Goal: Task Accomplishment & Management: Manage account settings

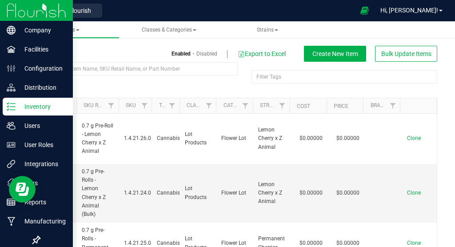
click at [12, 103] on icon at bounding box center [11, 106] width 9 height 9
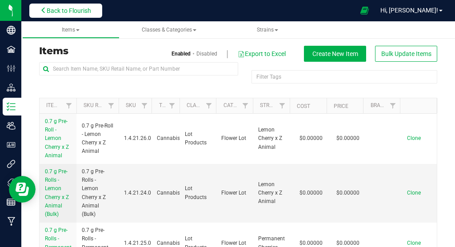
click at [68, 6] on button "Back to Flourish" at bounding box center [65, 11] width 73 height 14
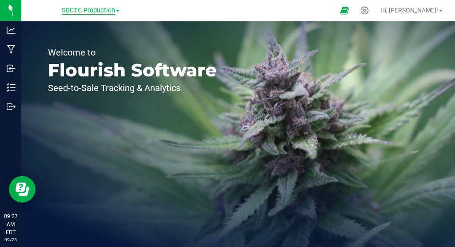
click at [102, 12] on span "SBCTC Production" at bounding box center [88, 11] width 53 height 8
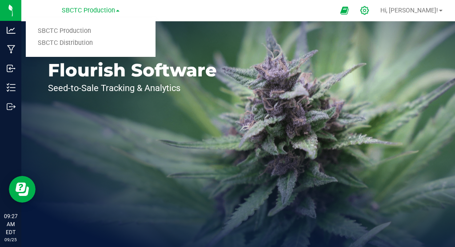
click at [369, 11] on icon at bounding box center [364, 10] width 8 height 8
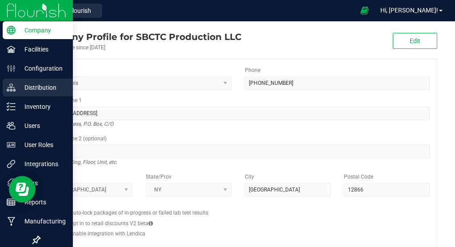
click at [47, 83] on p "Distribution" at bounding box center [42, 87] width 53 height 11
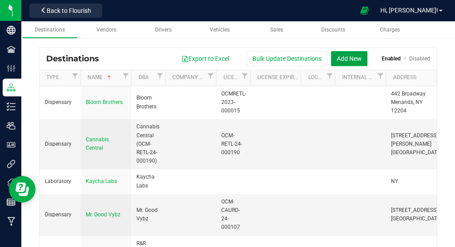
click at [342, 56] on button "Add New" at bounding box center [349, 58] width 36 height 15
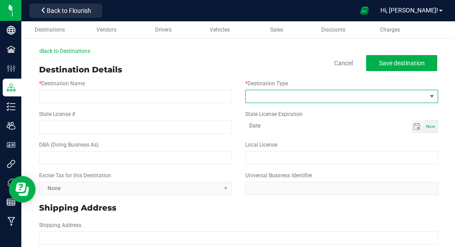
click at [431, 95] on span at bounding box center [431, 96] width 7 height 7
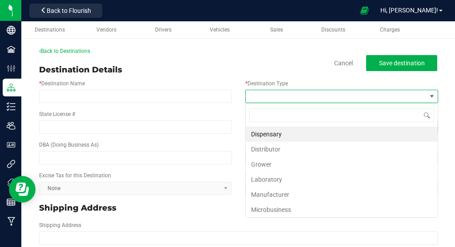
scroll to position [13, 193]
click at [344, 135] on li "Dispensary" at bounding box center [342, 134] width 192 height 15
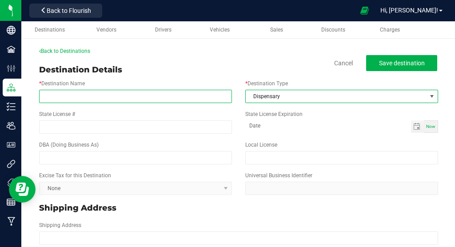
click at [96, 95] on input "* Destination Name" at bounding box center [135, 96] width 193 height 13
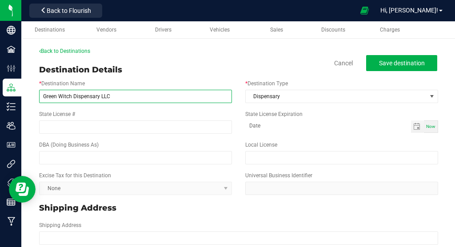
type input "Green Witch Dispensary LLC"
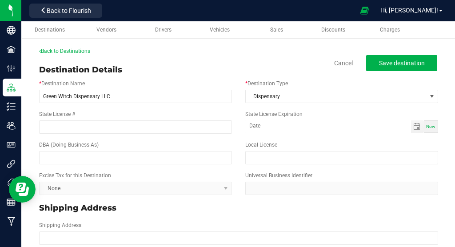
click at [123, 119] on div "State License #" at bounding box center [135, 122] width 206 height 24
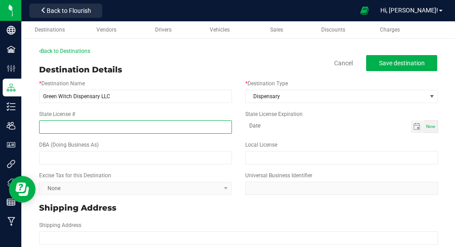
click at [120, 124] on input "State License #" at bounding box center [135, 126] width 193 height 13
type input "OCM-RETL-25-000341"
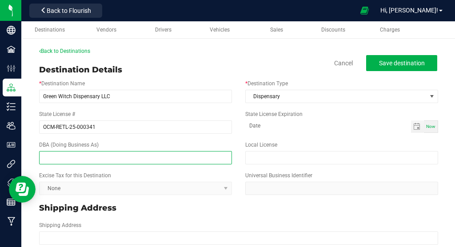
click at [140, 163] on input "text" at bounding box center [135, 157] width 193 height 13
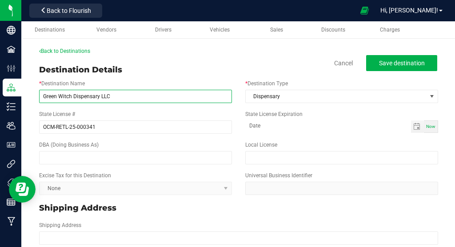
drag, startPoint x: 134, startPoint y: 97, endPoint x: 35, endPoint y: 86, distance: 100.1
click at [39, 90] on input "Green Witch Dispensary LLC" at bounding box center [135, 96] width 193 height 13
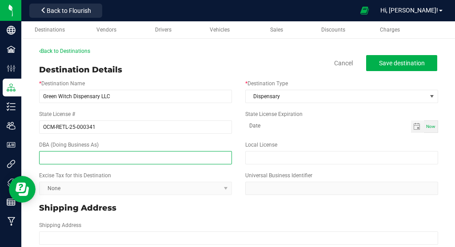
click at [57, 152] on input "text" at bounding box center [135, 157] width 193 height 13
paste input "Green Witch Dispensary LLC"
type input "Green Witch Dispensary LLC ("
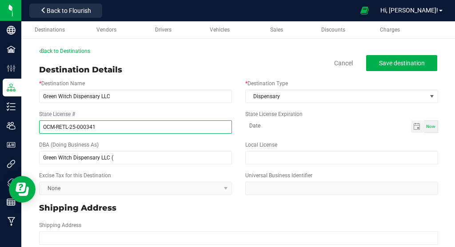
drag, startPoint x: 98, startPoint y: 126, endPoint x: 28, endPoint y: 130, distance: 70.3
click at [39, 130] on input "OCM-RETL-25-000341" at bounding box center [135, 126] width 193 height 13
drag, startPoint x: 69, startPoint y: 125, endPoint x: 22, endPoint y: 127, distance: 47.6
click at [39, 127] on input "C" at bounding box center [135, 126] width 193 height 13
type input "OCM-RETL-25-000341"
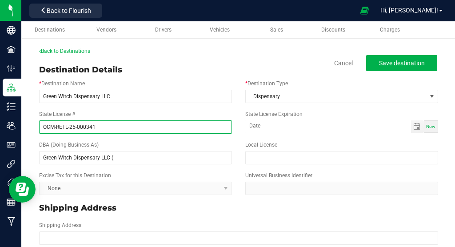
drag, startPoint x: 98, startPoint y: 123, endPoint x: 27, endPoint y: 125, distance: 70.6
click at [39, 125] on input "OCM-RETL-25-000341" at bounding box center [135, 126] width 193 height 13
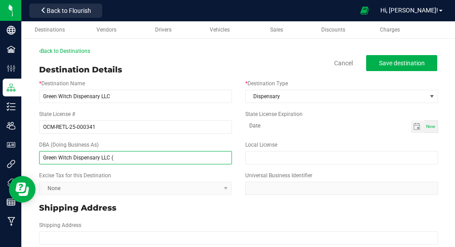
click at [163, 163] on input "Green Witch Dispensary LLC (" at bounding box center [135, 157] width 193 height 13
paste input "OCM-RETL-25-000341"
type input "Green Witch Dispensary LLC (OCM-RETL-25-000341)"
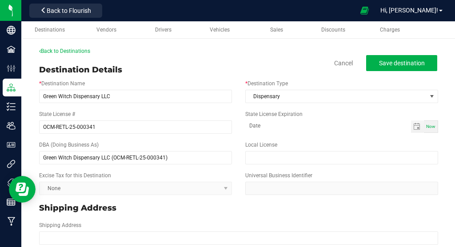
click at [193, 179] on div "Excise Tax for this Destination None" at bounding box center [135, 183] width 206 height 24
type input "month-day-year"
click at [326, 125] on input "month-day-year" at bounding box center [328, 125] width 166 height 11
click at [422, 126] on span "Toggle calendar" at bounding box center [417, 126] width 13 height 12
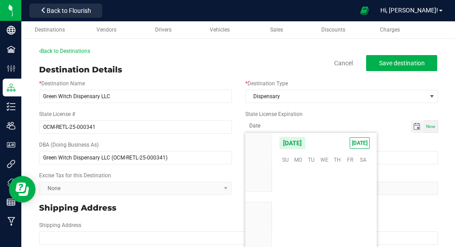
scroll to position [144057, 0]
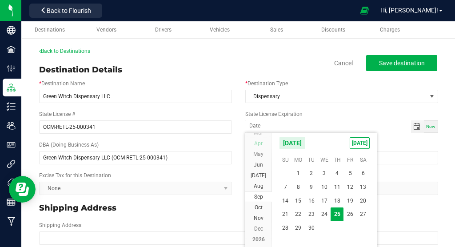
click at [262, 145] on span "Apr" at bounding box center [258, 143] width 8 height 6
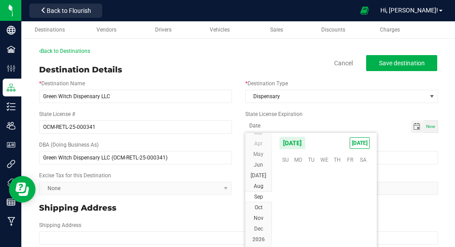
scroll to position [143579, 0]
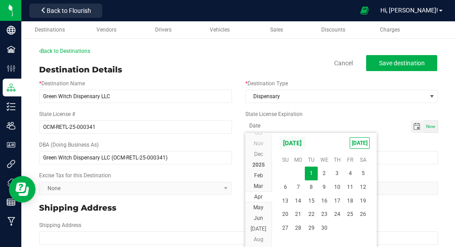
click at [306, 143] on span "[DATE]" at bounding box center [292, 142] width 27 height 13
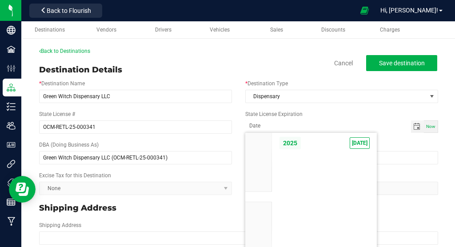
scroll to position [8460, 0]
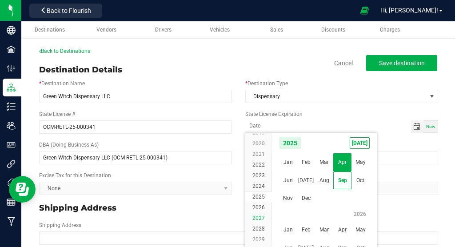
click at [260, 219] on span "2027" at bounding box center [258, 218] width 12 height 6
click at [345, 167] on span "Apr" at bounding box center [342, 162] width 18 height 18
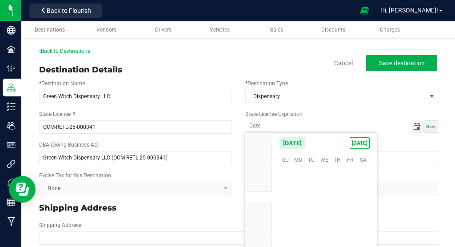
scroll to position [145872, 0]
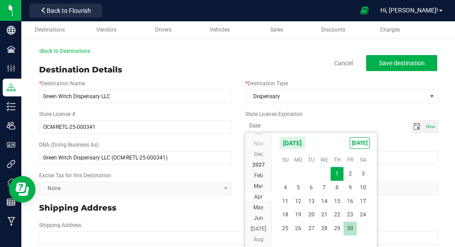
click at [351, 225] on span "30" at bounding box center [349, 229] width 13 height 14
type input "[DATE]"
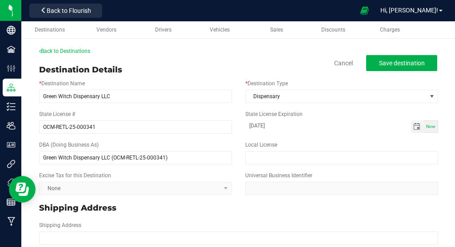
click at [366, 201] on div "Shipping Address" at bounding box center [238, 208] width 412 height 19
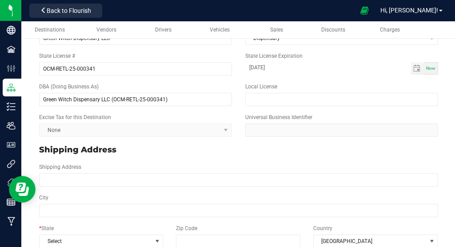
scroll to position [61, 0]
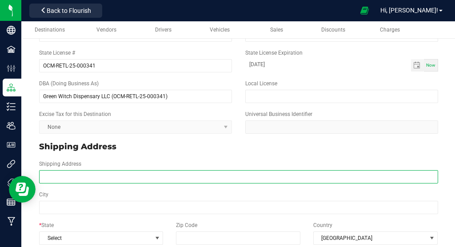
click at [163, 181] on input "Shipping Address" at bounding box center [238, 176] width 399 height 13
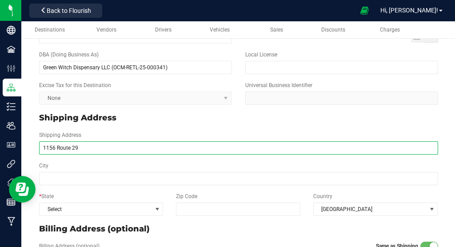
scroll to position [92, 0]
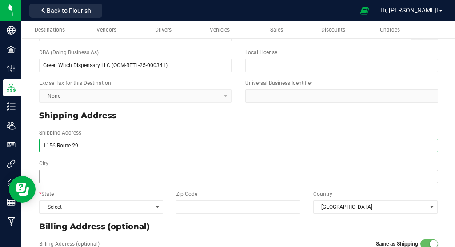
type input "1156 Route 29"
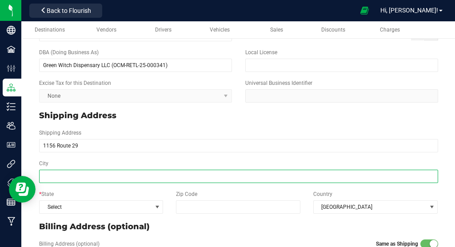
type input "1156 Route 29"
click at [122, 171] on input "City" at bounding box center [238, 176] width 399 height 13
type input "[GEOGRAPHIC_DATA]"
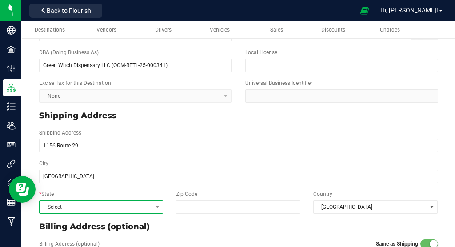
type input "[GEOGRAPHIC_DATA]"
click at [145, 207] on span "Select" at bounding box center [96, 207] width 112 height 12
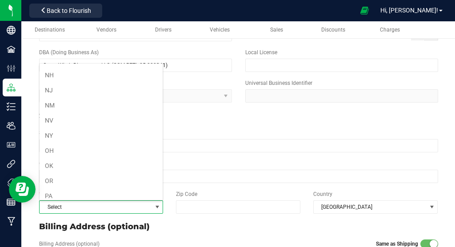
scroll to position [455, 0]
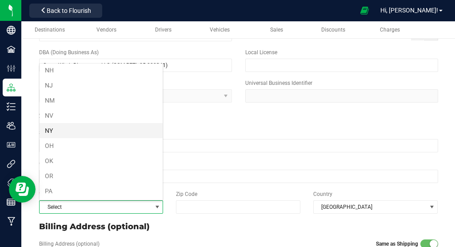
click at [74, 129] on li "NY" at bounding box center [101, 130] width 123 height 15
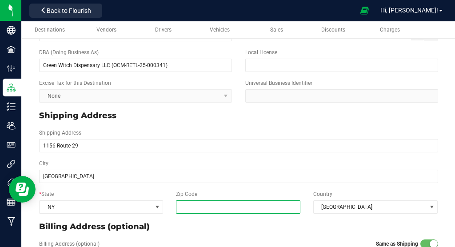
click at [215, 209] on input "Zip Code" at bounding box center [238, 206] width 125 height 13
type input "12834"
click at [250, 185] on div "City [GEOGRAPHIC_DATA]" at bounding box center [238, 171] width 412 height 31
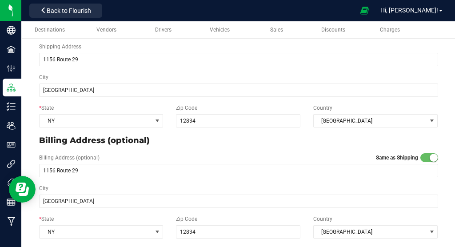
scroll to position [0, 0]
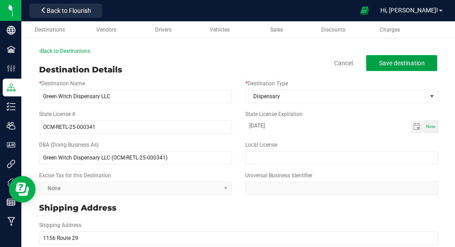
click at [393, 61] on span "Save destination" at bounding box center [402, 63] width 46 height 7
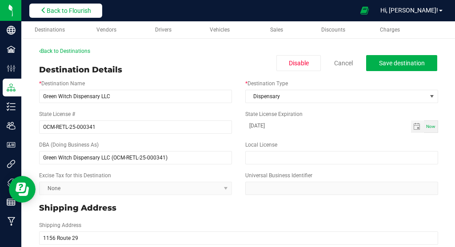
click at [79, 14] on span "Back to Flourish" at bounding box center [69, 10] width 44 height 7
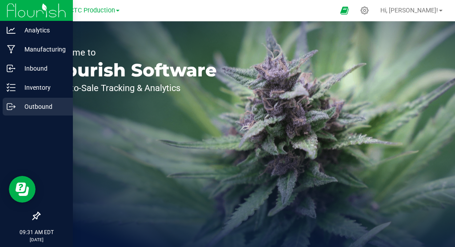
click at [41, 111] on p "Outbound" at bounding box center [42, 106] width 53 height 11
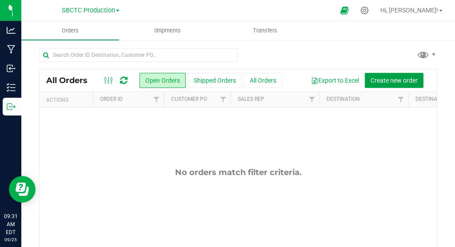
click at [389, 74] on button "Create new order" at bounding box center [394, 80] width 59 height 15
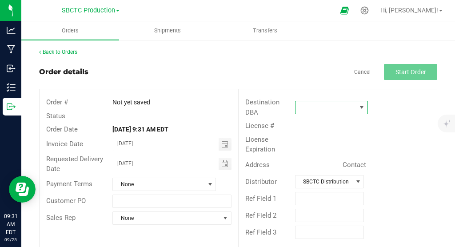
click at [359, 104] on span at bounding box center [361, 107] width 7 height 7
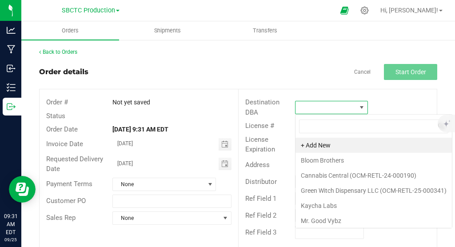
scroll to position [13, 73]
click at [344, 189] on li "Green Witch Dispensary LLC (OCM-RETL-25-000341)" at bounding box center [373, 190] width 156 height 15
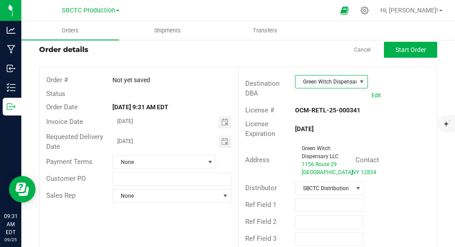
scroll to position [0, 0]
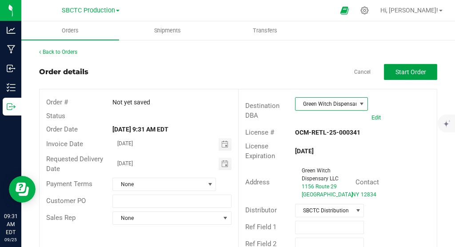
click at [424, 77] on button "Start Order" at bounding box center [410, 72] width 53 height 16
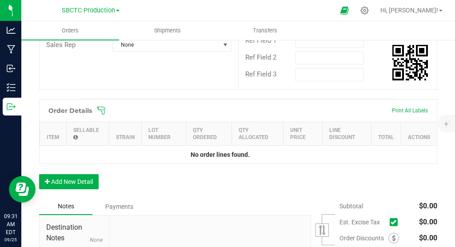
scroll to position [216, 0]
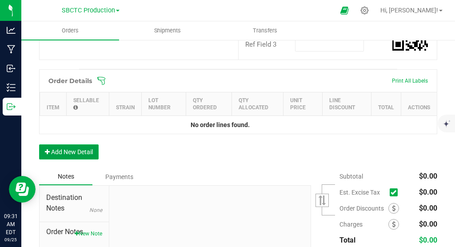
click at [70, 159] on button "Add New Detail" at bounding box center [69, 151] width 60 height 15
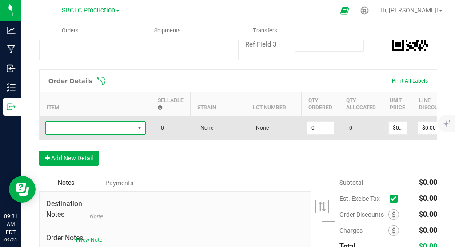
click at [139, 131] on span "NO DATA FOUND" at bounding box center [139, 127] width 7 height 7
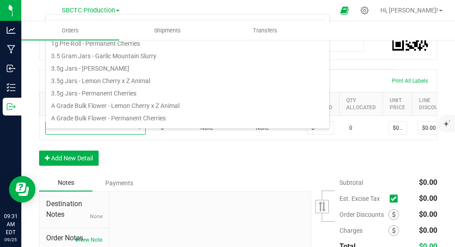
scroll to position [101, 0]
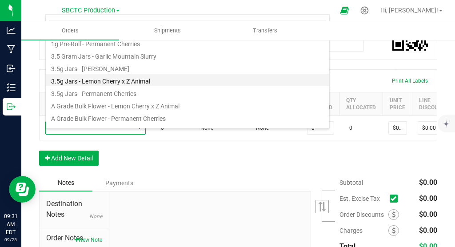
click at [123, 79] on li "3.5g Jars - Lemon Cherry x Z Animal" at bounding box center [187, 80] width 283 height 12
type input "0 ea"
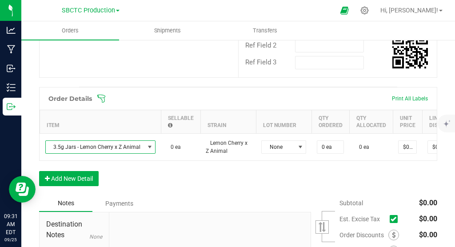
scroll to position [200, 0]
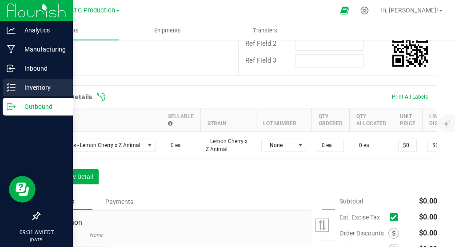
click at [9, 83] on icon at bounding box center [11, 87] width 9 height 9
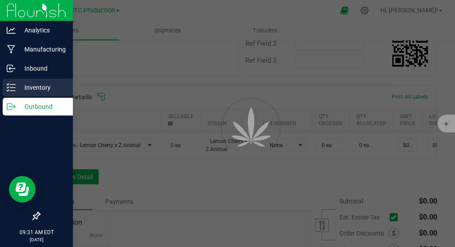
scroll to position [63, 0]
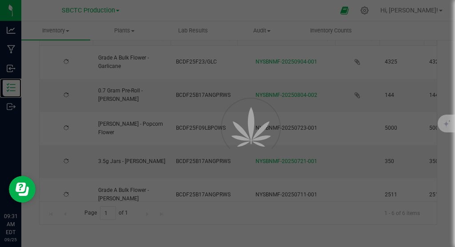
type input "[DATE]"
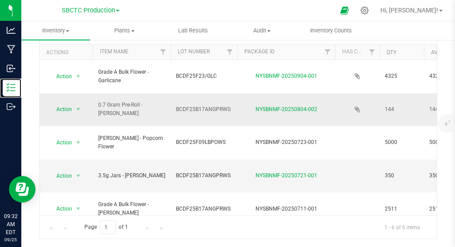
scroll to position [63, 0]
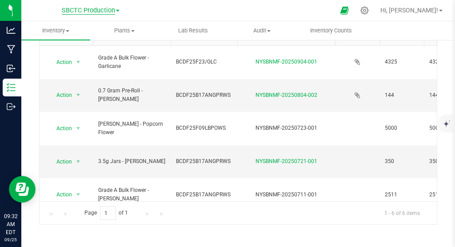
click at [101, 7] on span "SBCTC Production" at bounding box center [88, 11] width 53 height 8
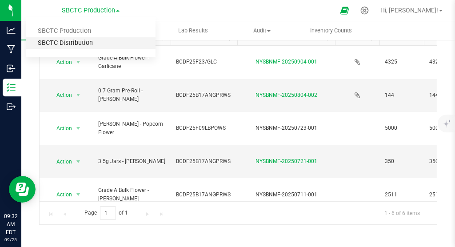
click at [78, 42] on link "SBCTC Distribution" at bounding box center [91, 43] width 130 height 12
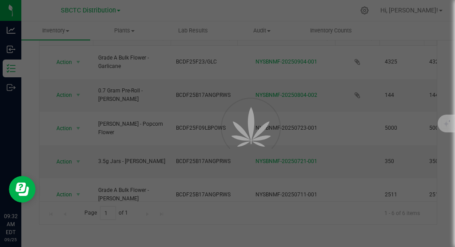
click at [78, 42] on div at bounding box center [227, 123] width 455 height 247
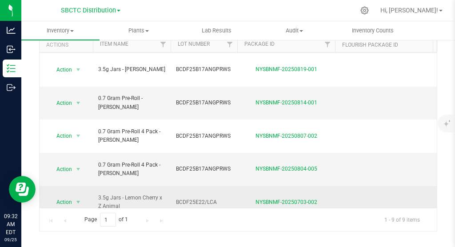
scroll to position [58, 0]
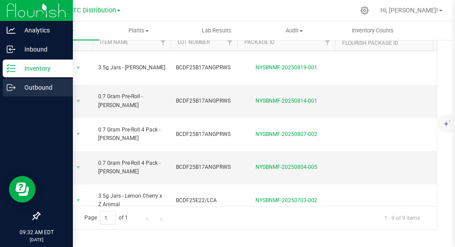
click at [38, 86] on p "Outbound" at bounding box center [42, 87] width 53 height 11
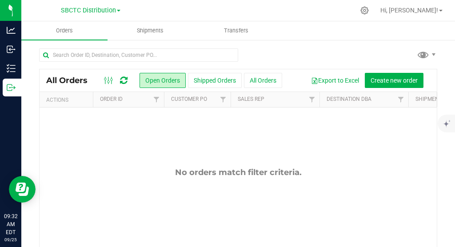
click at [96, 6] on link "SBCTC Distribution" at bounding box center [91, 10] width 60 height 8
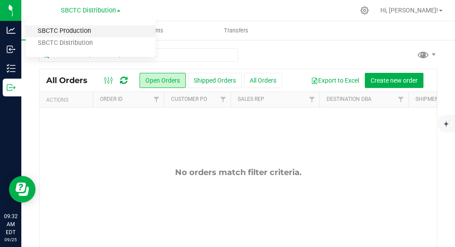
click at [83, 32] on link "SBCTC Production" at bounding box center [91, 31] width 130 height 12
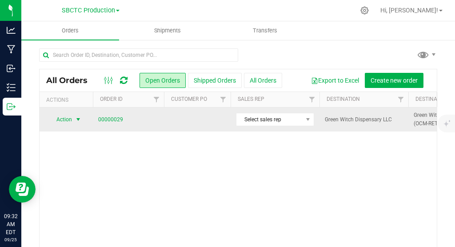
click at [80, 119] on span "select" at bounding box center [78, 119] width 7 height 7
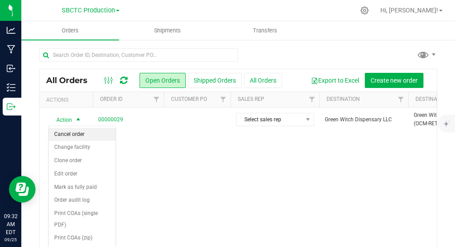
click at [86, 131] on li "Cancel order" at bounding box center [82, 134] width 67 height 13
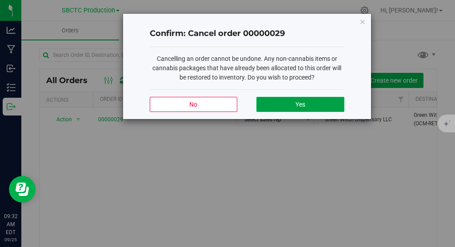
click at [293, 109] on button "Yes" at bounding box center [299, 104] width 87 height 15
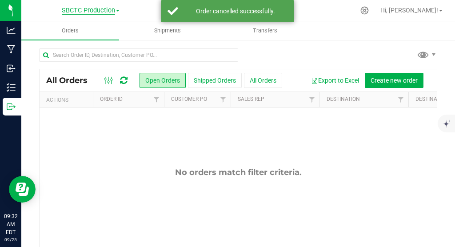
click at [106, 11] on span "SBCTC Production" at bounding box center [88, 11] width 53 height 8
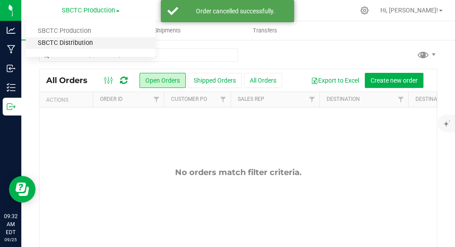
click at [83, 44] on link "SBCTC Distribution" at bounding box center [91, 43] width 130 height 12
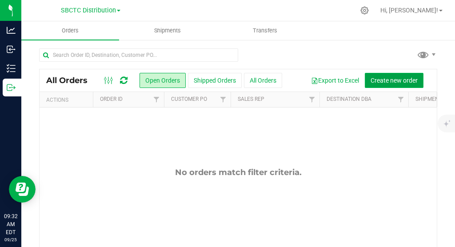
click at [403, 84] on span "Create new order" at bounding box center [393, 80] width 47 height 7
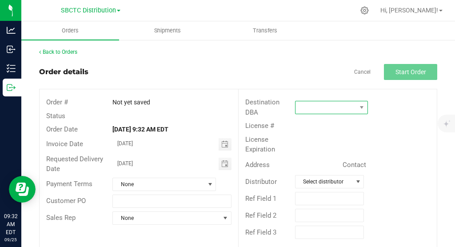
click at [366, 104] on span at bounding box center [361, 107] width 11 height 12
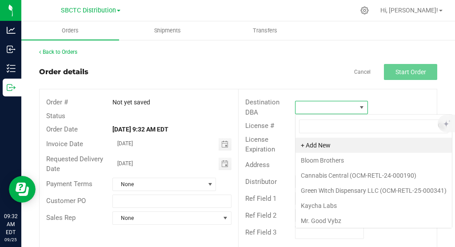
scroll to position [13, 73]
click at [362, 190] on li "Green Witch Dispensary LLC (OCM-RETL-25-000341)" at bounding box center [373, 190] width 156 height 15
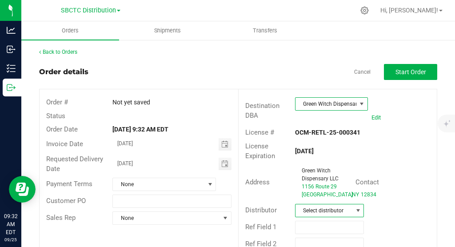
click at [358, 214] on span at bounding box center [357, 210] width 7 height 7
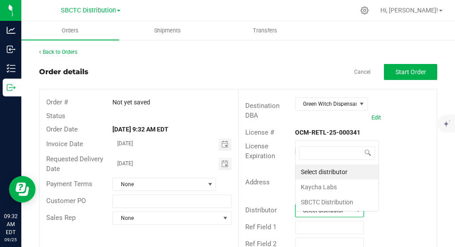
scroll to position [13, 69]
click at [346, 207] on li "SBCTC Distribution" at bounding box center [336, 202] width 83 height 15
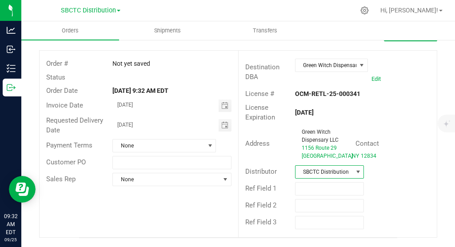
scroll to position [0, 0]
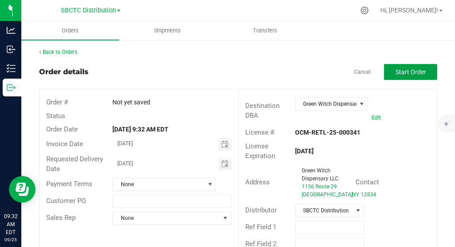
click at [412, 67] on button "Start Order" at bounding box center [410, 72] width 53 height 16
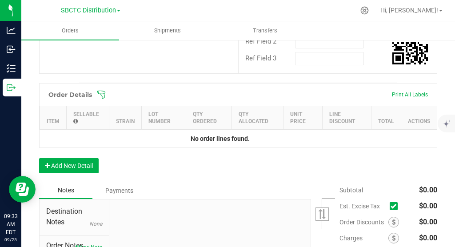
scroll to position [207, 0]
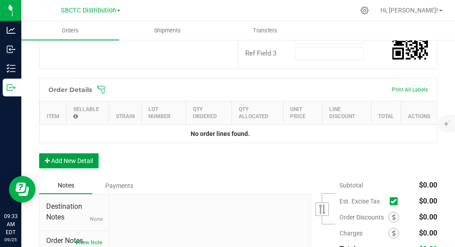
click at [71, 163] on button "Add New Detail" at bounding box center [69, 160] width 60 height 15
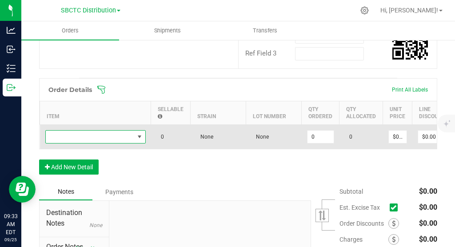
click at [139, 140] on span "NO DATA FOUND" at bounding box center [139, 136] width 7 height 7
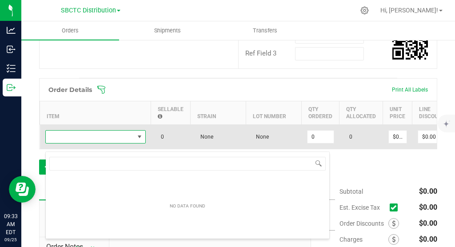
scroll to position [13, 100]
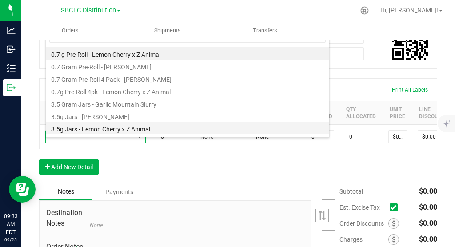
click at [115, 128] on li "3.5g Jars - Lemon Cherry x Z Animal" at bounding box center [187, 128] width 283 height 12
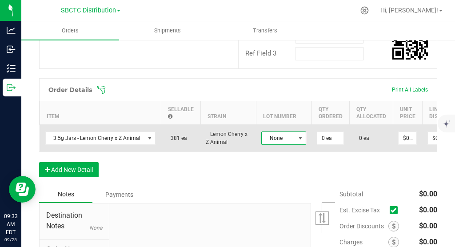
click at [299, 142] on span at bounding box center [300, 138] width 7 height 7
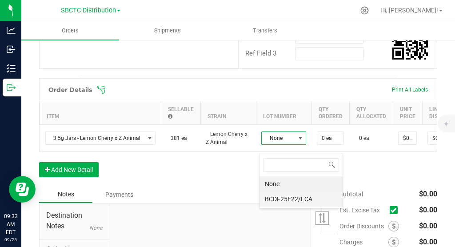
click at [297, 198] on li "BCDF25E22/LCA" at bounding box center [300, 198] width 83 height 15
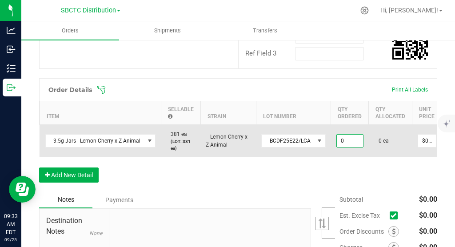
drag, startPoint x: 340, startPoint y: 151, endPoint x: 330, endPoint y: 151, distance: 9.8
click at [337, 147] on input "0" at bounding box center [350, 141] width 26 height 12
drag, startPoint x: 343, startPoint y: 149, endPoint x: 329, endPoint y: 150, distance: 14.7
click at [337, 147] on input "0" at bounding box center [350, 141] width 26 height 12
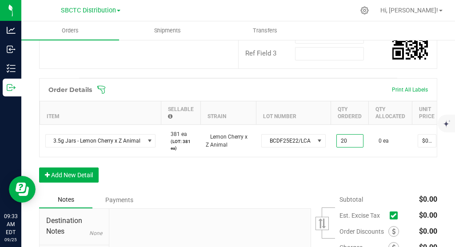
type input "20 ea"
click at [340, 179] on div "Order Details Print All Labels Item Sellable Strain Lot Number Qty Ordered Qty …" at bounding box center [238, 134] width 398 height 113
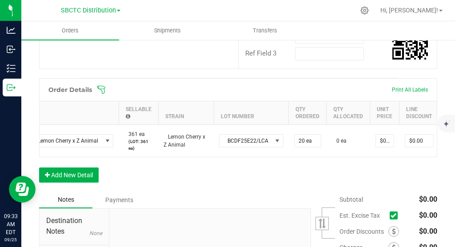
scroll to position [0, 60]
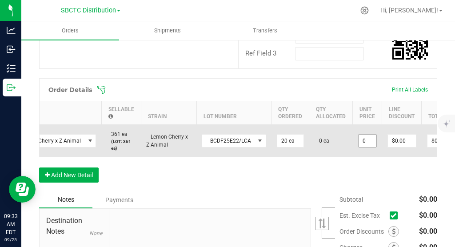
click at [366, 147] on input "0" at bounding box center [367, 141] width 18 height 12
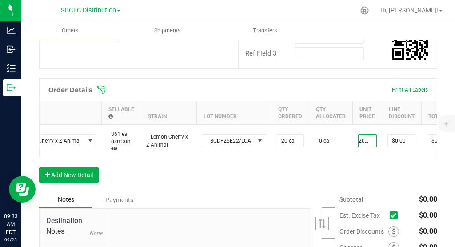
type input "$20.50000"
type input "$410.00"
click at [369, 168] on div "Order Details Print All Labels Item Sellable Strain Lot Number Qty Ordered Qty …" at bounding box center [238, 134] width 398 height 113
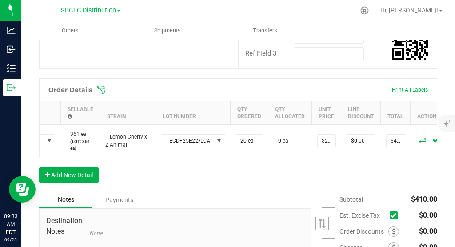
scroll to position [0, 123]
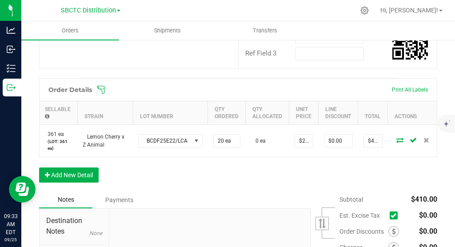
click at [397, 143] on icon at bounding box center [399, 139] width 7 height 5
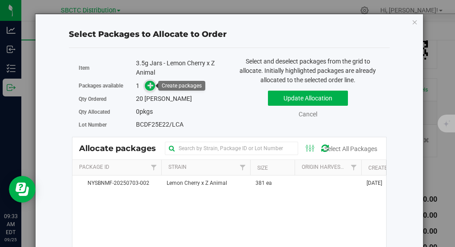
click at [151, 84] on icon at bounding box center [150, 85] width 6 height 6
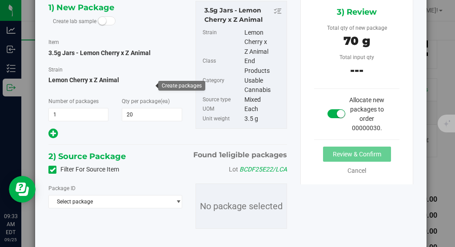
scroll to position [73, 0]
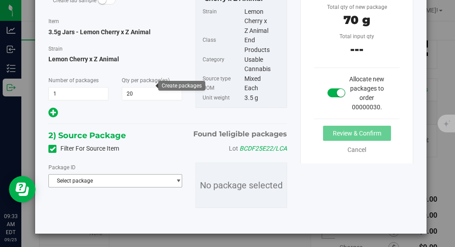
click at [159, 183] on span "Select package" at bounding box center [110, 181] width 122 height 12
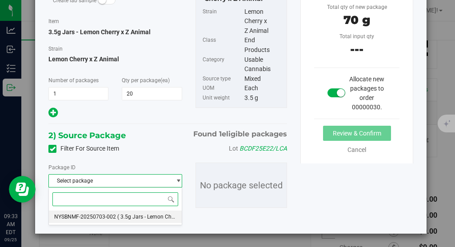
click at [149, 213] on li "NYSBNMF-20250703-002 ( 3.5g Jars - Lemon Cherry x Z Animal )" at bounding box center [115, 217] width 133 height 12
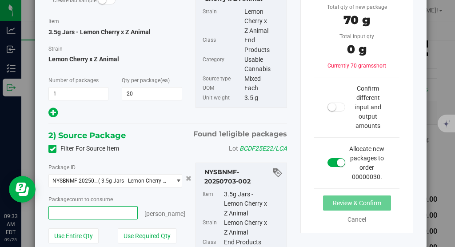
click at [111, 210] on span at bounding box center [92, 212] width 89 height 13
type input "20"
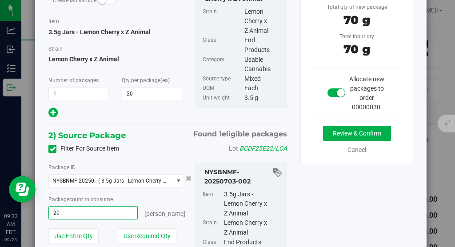
type input "20 ea"
click at [167, 195] on div "Package count to consume" at bounding box center [115, 199] width 134 height 9
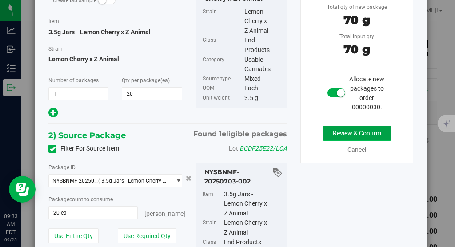
click at [355, 132] on button "Review & Confirm" at bounding box center [357, 133] width 68 height 15
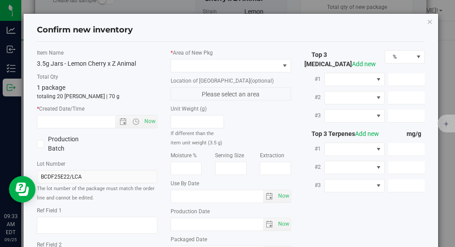
type input "[DATE]"
click at [258, 68] on span at bounding box center [225, 66] width 108 height 12
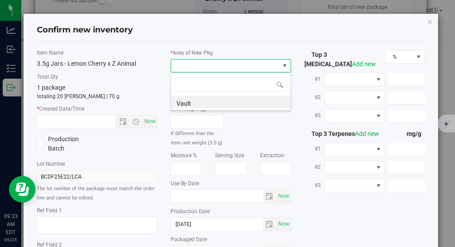
scroll to position [13, 120]
click at [240, 99] on li "Vault" at bounding box center [230, 102] width 119 height 12
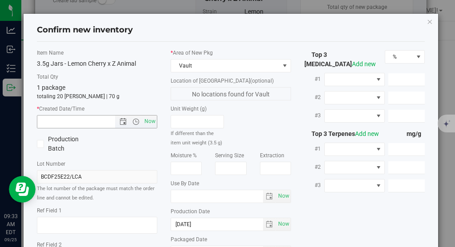
click at [157, 119] on span "Now" at bounding box center [97, 121] width 120 height 13
click at [156, 119] on span "Now" at bounding box center [150, 121] width 15 height 13
type input "[DATE] 9:33 AM"
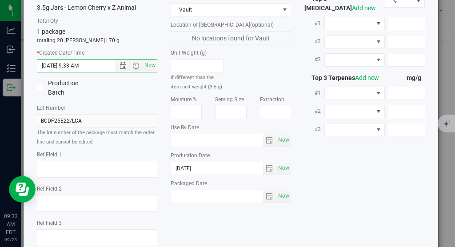
scroll to position [109, 0]
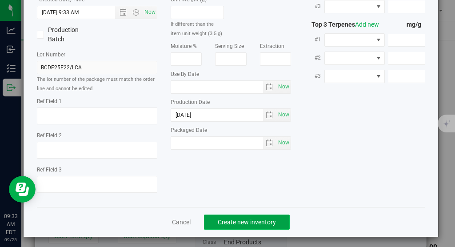
click at [255, 220] on span "Create new inventory" at bounding box center [247, 222] width 58 height 7
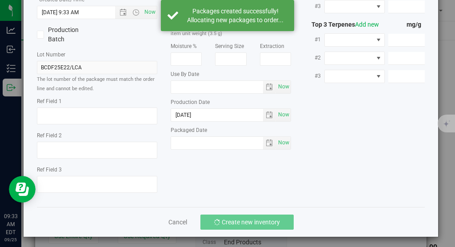
scroll to position [0, 123]
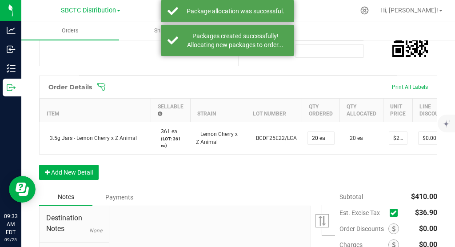
scroll to position [209, 0]
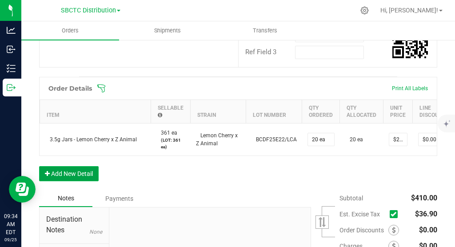
click at [83, 181] on button "Add New Detail" at bounding box center [69, 173] width 60 height 15
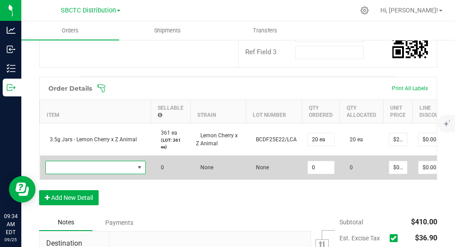
click at [137, 171] on span "NO DATA FOUND" at bounding box center [139, 167] width 7 height 7
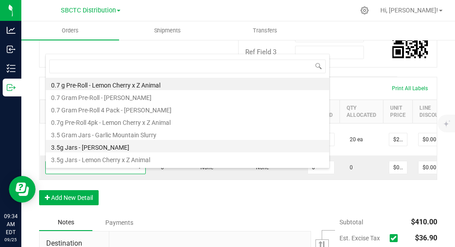
scroll to position [11, 0]
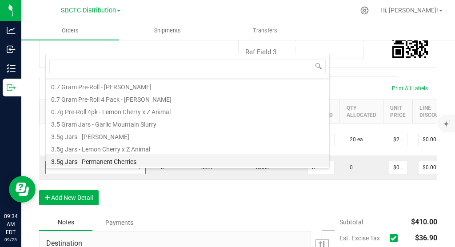
click at [125, 158] on li "3.5g Jars - Permanent Cherries" at bounding box center [187, 160] width 283 height 12
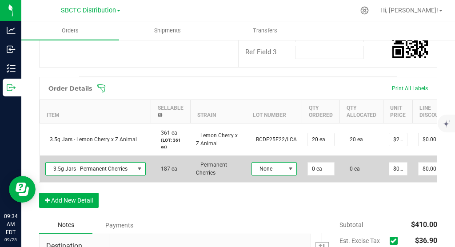
click at [290, 172] on span at bounding box center [290, 168] width 7 height 7
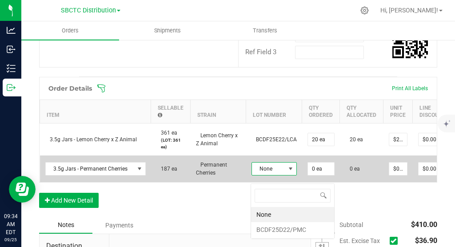
scroll to position [13, 45]
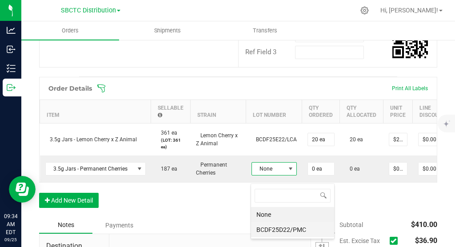
click at [290, 228] on li "BCDF25D22/PMC" at bounding box center [292, 229] width 83 height 15
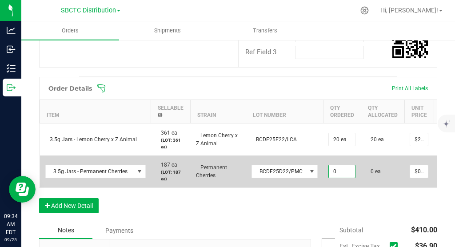
click at [337, 178] on input "0" at bounding box center [342, 171] width 26 height 12
type input "20 ea"
click at [363, 187] on td "0 ea" at bounding box center [383, 171] width 44 height 32
click at [421, 178] on input "0" at bounding box center [419, 171] width 18 height 12
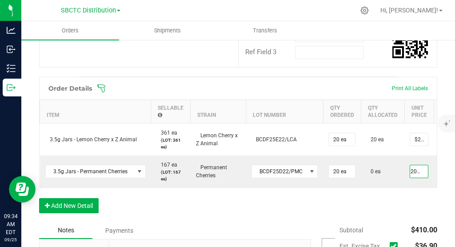
type input "$20.50000"
type input "$410.00"
click at [401, 207] on div "Order Details Print All Labels Item Sellable Strain Lot Number Qty Ordered Qty …" at bounding box center [238, 149] width 398 height 145
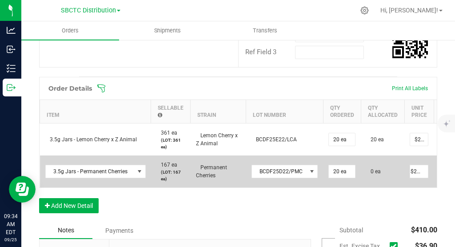
scroll to position [0, 117]
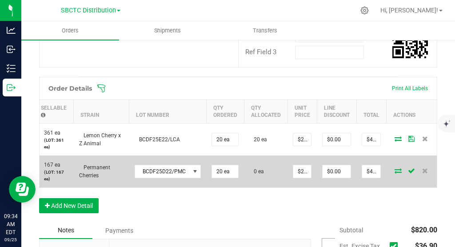
click at [395, 173] on icon at bounding box center [397, 170] width 7 height 5
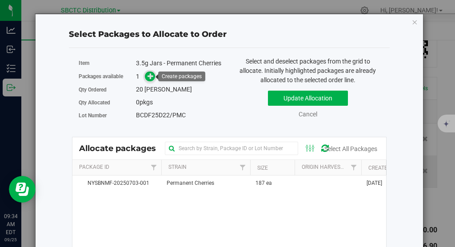
click at [149, 76] on icon at bounding box center [150, 76] width 6 height 6
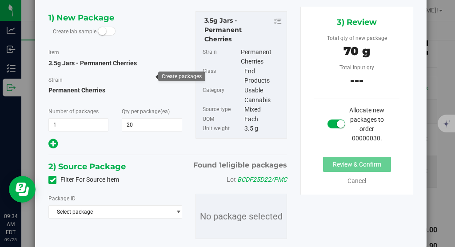
scroll to position [73, 0]
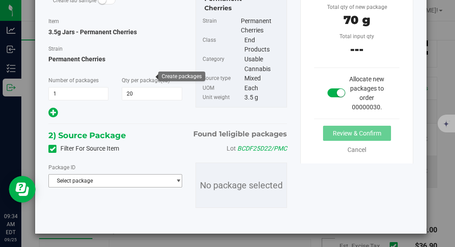
click at [95, 183] on span "Select package" at bounding box center [110, 181] width 122 height 12
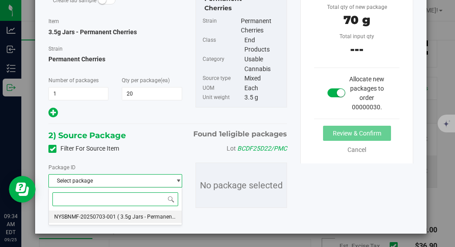
click at [95, 221] on li "NYSBNMF-20250703-001 ( 3.5g Jars - Permanent Cherries )" at bounding box center [115, 217] width 133 height 12
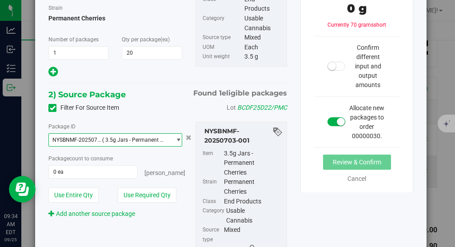
scroll to position [159, 0]
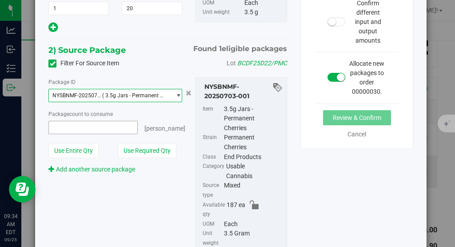
click at [90, 128] on span at bounding box center [92, 127] width 89 height 13
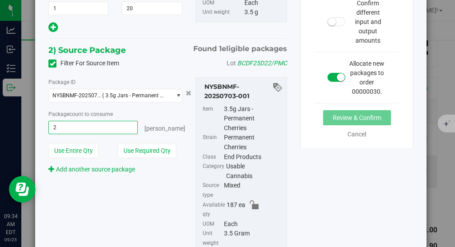
type input "20"
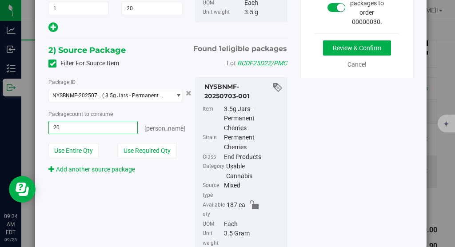
type input "20 ea"
click at [176, 107] on div "Package ID NYSBNMF-20250703-001 ( 3.5g Jars - Permanent Cherries ) NYSBNMF-2025…" at bounding box center [115, 125] width 147 height 97
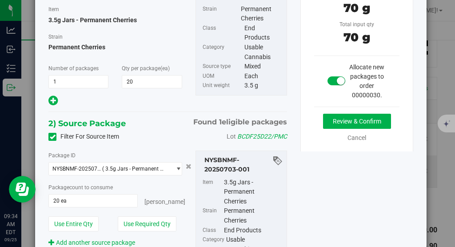
scroll to position [78, 0]
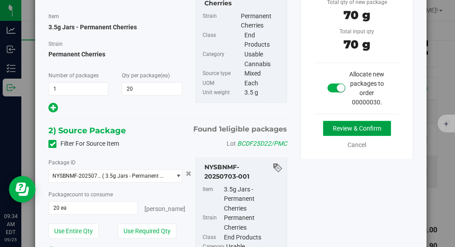
click at [362, 128] on button "Review & Confirm" at bounding box center [357, 128] width 68 height 15
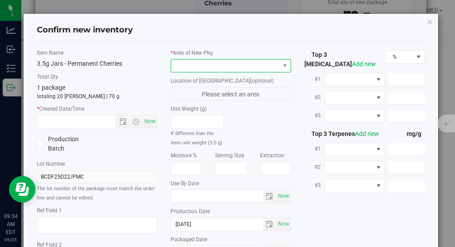
click at [270, 68] on span at bounding box center [225, 66] width 108 height 12
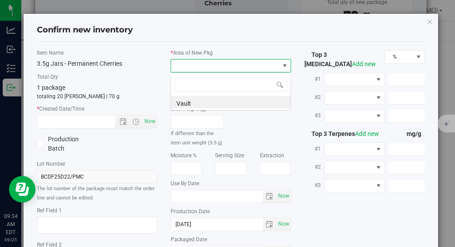
scroll to position [13, 120]
click at [236, 103] on li "Vault" at bounding box center [230, 102] width 119 height 12
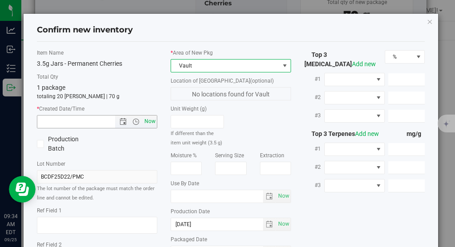
click at [151, 122] on span "Now" at bounding box center [150, 121] width 15 height 13
type input "[DATE] 9:34 AM"
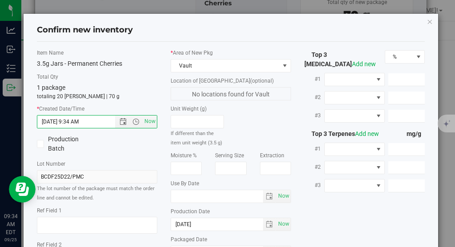
scroll to position [109, 0]
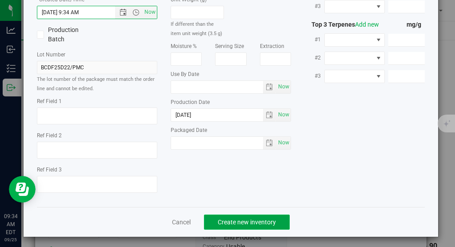
click at [245, 219] on span "Create new inventory" at bounding box center [247, 222] width 58 height 7
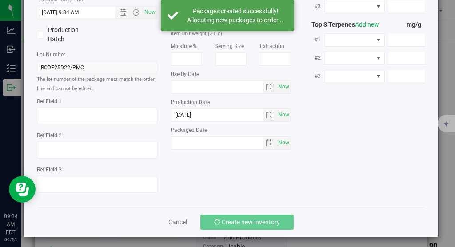
scroll to position [209, 0]
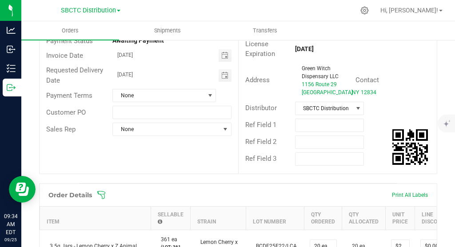
scroll to position [16, 0]
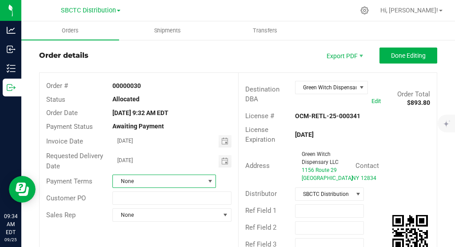
click at [212, 182] on span at bounding box center [210, 181] width 7 height 7
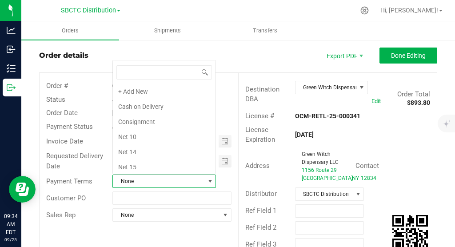
scroll to position [107, 0]
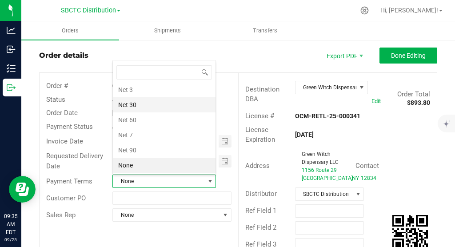
click at [185, 103] on li "Net 30" at bounding box center [164, 104] width 103 height 15
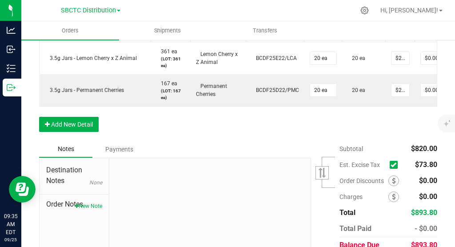
scroll to position [290, 0]
click at [393, 164] on icon at bounding box center [393, 164] width 6 height 0
click at [0, 0] on input "checkbox" at bounding box center [0, 0] width 0 height 0
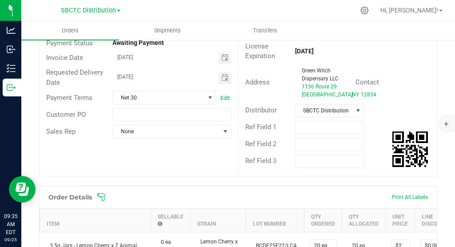
scroll to position [0, 0]
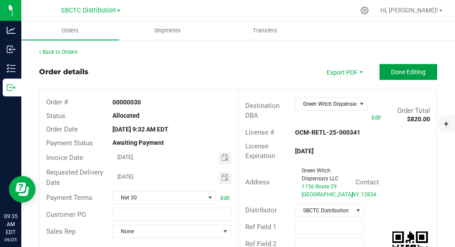
click at [412, 75] on span "Done Editing" at bounding box center [408, 71] width 35 height 7
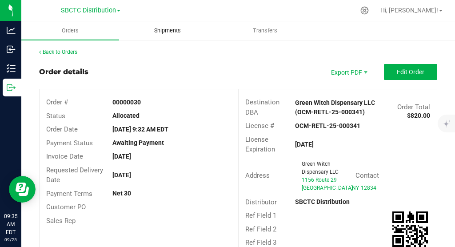
click at [170, 28] on span "Shipments" at bounding box center [167, 31] width 51 height 8
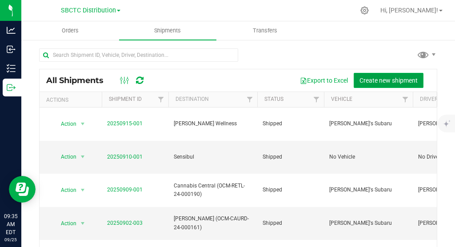
click at [389, 81] on span "Create new shipment" at bounding box center [388, 80] width 58 height 7
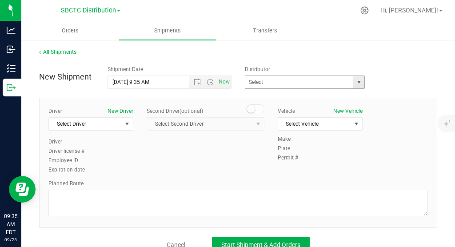
click at [360, 78] on span "select" at bounding box center [358, 82] width 11 height 12
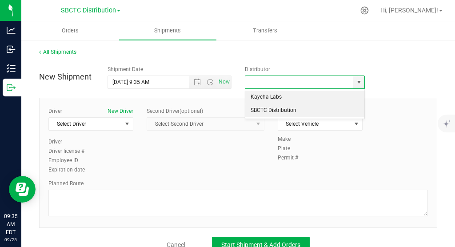
click at [327, 109] on li "SBCTC Distribution" at bounding box center [304, 110] width 119 height 13
type input "SBCTC Distribution"
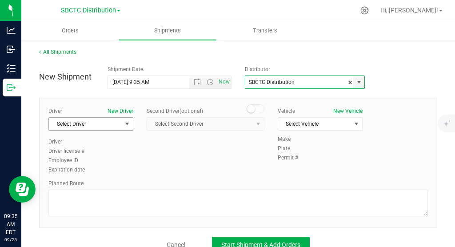
click at [126, 122] on span "select" at bounding box center [126, 123] width 7 height 7
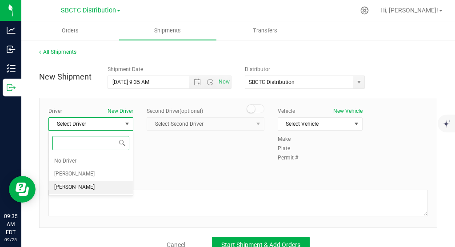
click at [97, 187] on li "[PERSON_NAME]" at bounding box center [91, 187] width 84 height 13
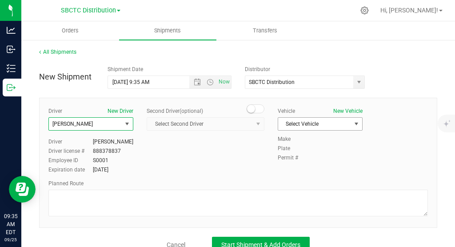
click at [348, 122] on span "Select Vehicle" at bounding box center [314, 124] width 73 height 12
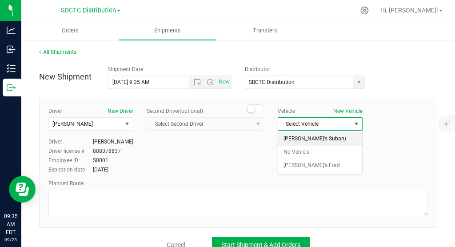
click at [319, 141] on li "[PERSON_NAME]'s Subaru" at bounding box center [320, 138] width 84 height 13
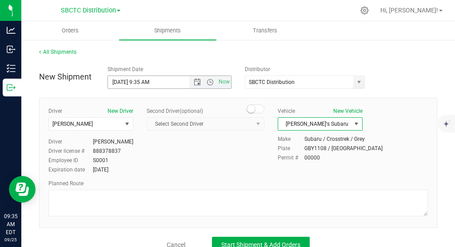
click at [142, 81] on input "[DATE] 9:35 AM" at bounding box center [156, 82] width 96 height 12
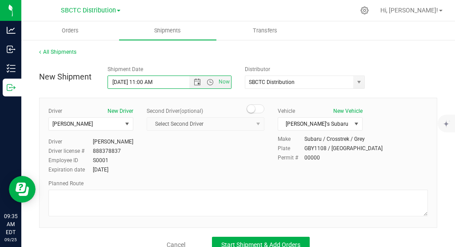
type input "[DATE] 11:00 AM"
click at [226, 146] on div "Driver New Driver [PERSON_NAME] Select Driver No Driver [PERSON_NAME] [PERSON_N…" at bounding box center [238, 141] width 393 height 68
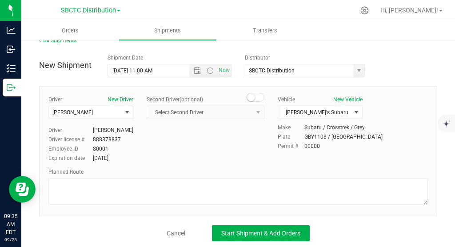
scroll to position [13, 0]
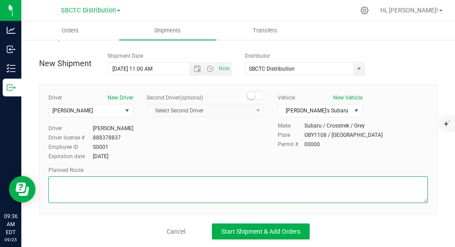
click at [197, 193] on textarea at bounding box center [237, 189] width 379 height 27
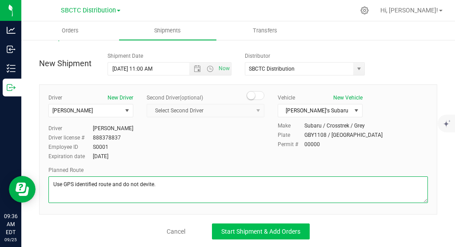
type textarea "Use GPS identified route and do not devite."
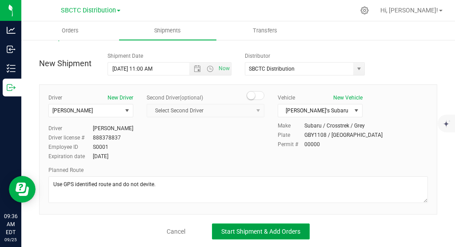
click at [281, 230] on span "Start Shipment & Add Orders" at bounding box center [260, 231] width 79 height 7
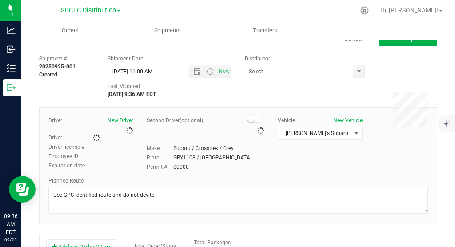
type input "SBCTC Distribution"
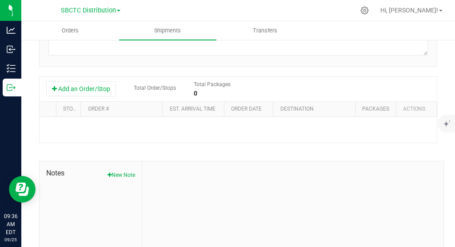
scroll to position [182, 0]
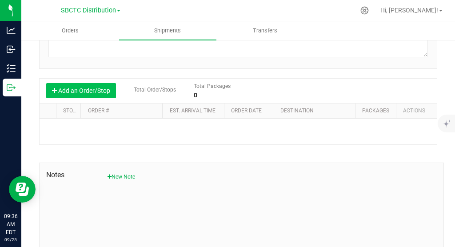
click at [91, 92] on button "Add an Order/Stop" at bounding box center [81, 90] width 70 height 15
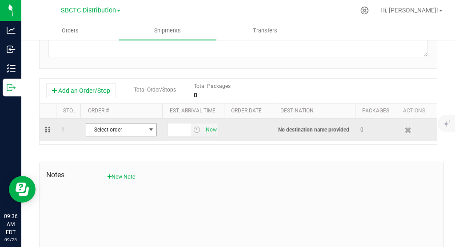
click at [150, 130] on span "select" at bounding box center [150, 129] width 7 height 7
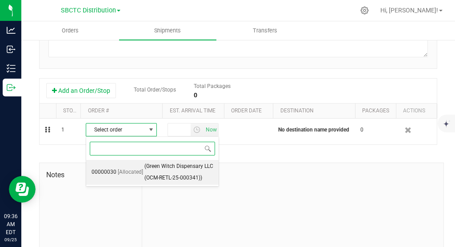
click at [149, 170] on span "(Green Witch Dispensary LLC (OCM-RETL-25-000341))" at bounding box center [178, 172] width 69 height 23
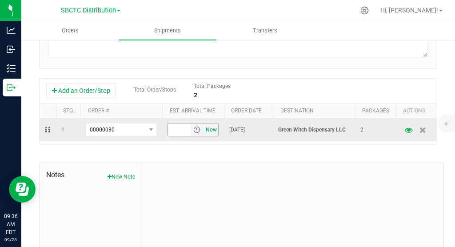
click at [215, 130] on span "Now" at bounding box center [210, 129] width 15 height 13
click at [176, 128] on input "9:36 AM" at bounding box center [179, 129] width 23 height 12
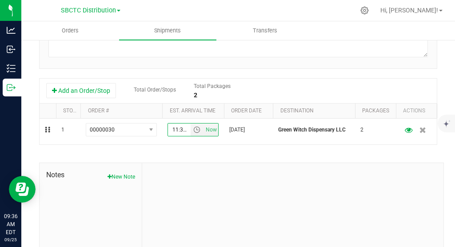
type input "11:30 AM"
click at [264, 145] on div "Shipment # 20250925-001 Created Shipment Date [DATE] 11:00 AM Now Distributor S…" at bounding box center [238, 82] width 398 height 400
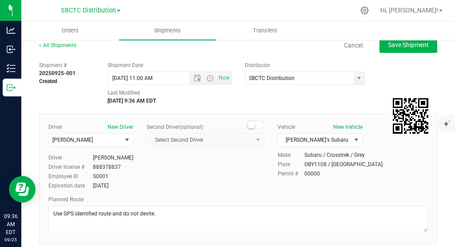
scroll to position [10, 0]
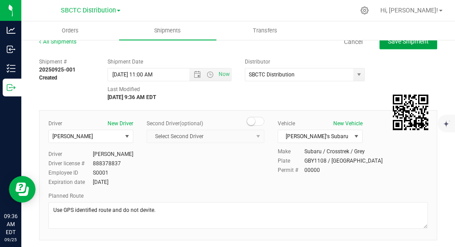
click at [417, 44] on span "Save Shipment" at bounding box center [408, 41] width 41 height 7
type input "[DATE] 3:00 PM"
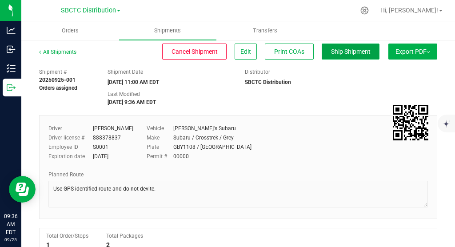
click at [352, 51] on span "Ship Shipment" at bounding box center [351, 51] width 40 height 7
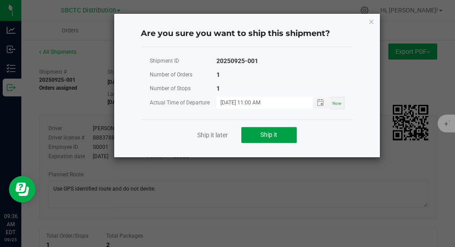
click at [267, 134] on span "Ship it" at bounding box center [268, 134] width 17 height 7
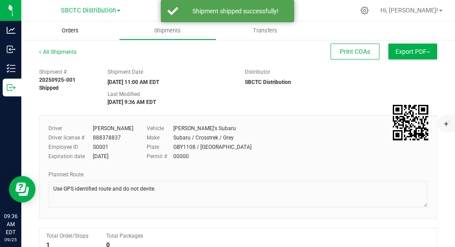
click at [72, 30] on span "Orders" at bounding box center [70, 31] width 41 height 8
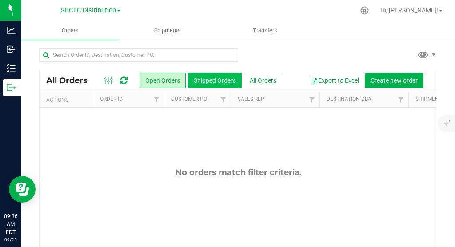
click at [218, 75] on button "Shipped Orders" at bounding box center [215, 80] width 54 height 15
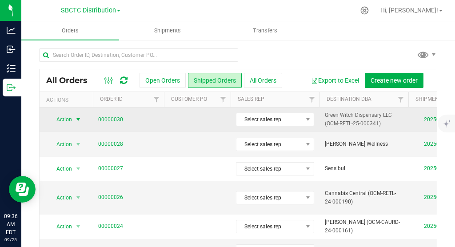
click at [79, 118] on span "select" at bounding box center [78, 119] width 7 height 7
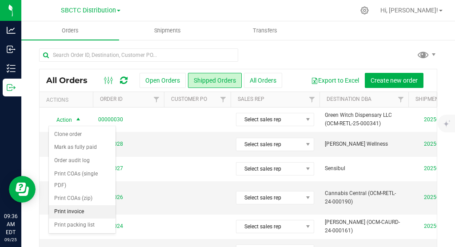
click at [76, 209] on li "Print invoice" at bounding box center [82, 211] width 67 height 13
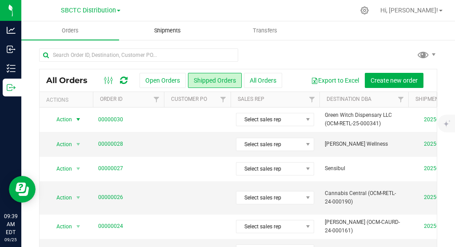
click at [164, 28] on span "Shipments" at bounding box center [167, 31] width 51 height 8
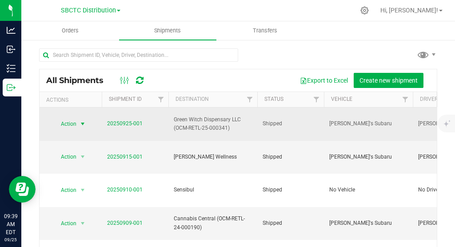
click at [87, 118] on span "select" at bounding box center [82, 124] width 11 height 12
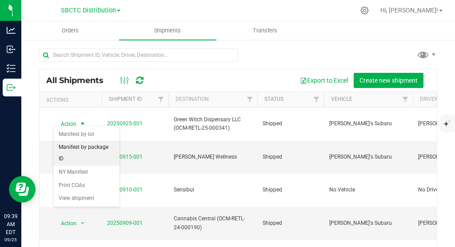
click at [98, 148] on li "Manifest by package ID" at bounding box center [86, 153] width 66 height 24
